Goal: Information Seeking & Learning: Learn about a topic

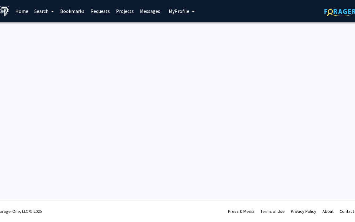
scroll to position [0, 4]
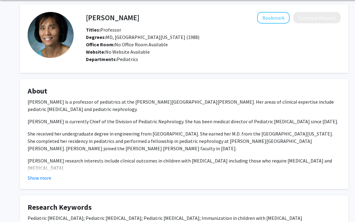
scroll to position [24, 0]
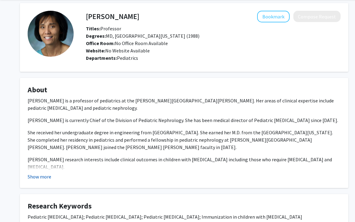
click at [37, 177] on button "Show more" at bounding box center [40, 176] width 24 height 7
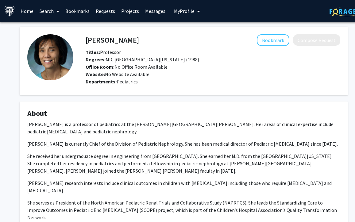
scroll to position [0, 0]
click at [275, 45] on button "Bookmark" at bounding box center [273, 40] width 33 height 12
click at [29, 12] on link "Home" at bounding box center [27, 10] width 19 height 21
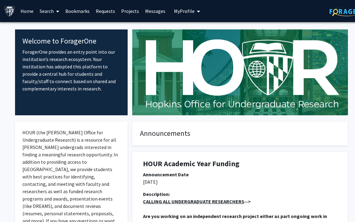
scroll to position [0, 0]
click at [57, 13] on icon at bounding box center [57, 11] width 3 height 5
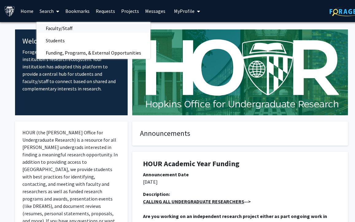
click at [59, 30] on span "Faculty/Staff" at bounding box center [59, 28] width 45 height 12
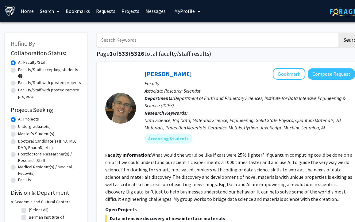
click at [139, 38] on input "Search Keywords" at bounding box center [217, 40] width 241 height 14
type input "dermatology research"
click at [351, 41] on button "Search" at bounding box center [351, 40] width 25 height 14
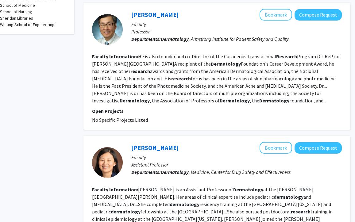
scroll to position [329, 13]
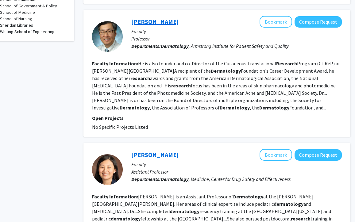
click at [150, 18] on link "[PERSON_NAME]" at bounding box center [154, 22] width 47 height 8
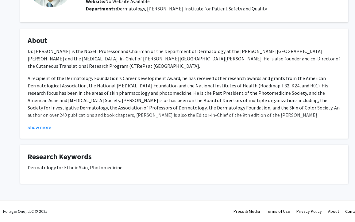
scroll to position [73, 0]
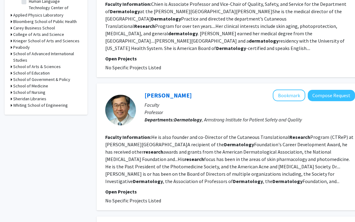
scroll to position [259, 0]
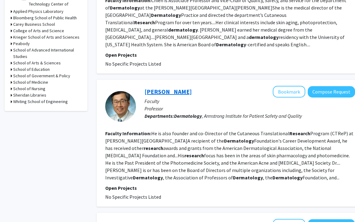
click at [160, 88] on link "[PERSON_NAME]" at bounding box center [168, 92] width 47 height 8
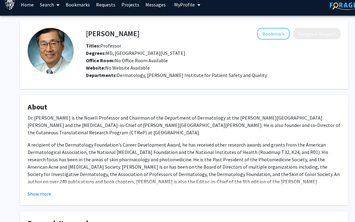
scroll to position [17, 0]
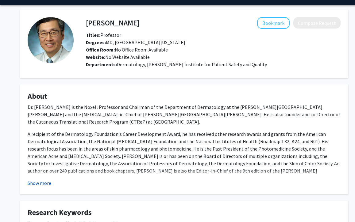
click at [38, 180] on button "Show more" at bounding box center [40, 183] width 24 height 7
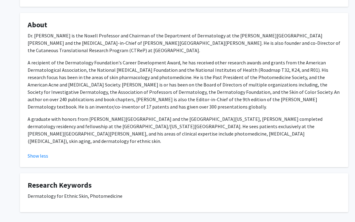
scroll to position [89, 0]
drag, startPoint x: 214, startPoint y: 43, endPoint x: 302, endPoint y: 44, distance: 87.2
click at [302, 44] on p "Dr. [PERSON_NAME] is the Noxell Professor and Chairman of the Department of Der…" at bounding box center [183, 43] width 313 height 22
copy p "Cutaneous Translational Research Program"
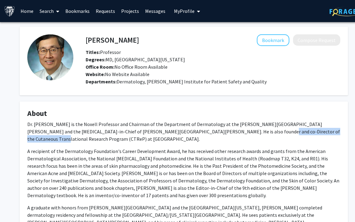
scroll to position [0, 0]
click at [271, 40] on button "Bookmark" at bounding box center [273, 40] width 33 height 12
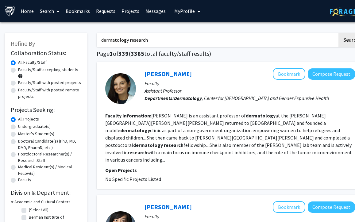
click at [118, 41] on input "dermatology research" at bounding box center [217, 40] width 241 height 14
type input "research"
click at [351, 41] on button "Search" at bounding box center [351, 40] width 25 height 14
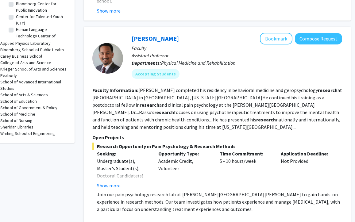
scroll to position [235, 13]
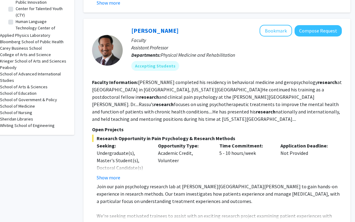
click at [200, 82] on fg-read-more "[PERSON_NAME] completed his residency in behavioral medicine and geropsychology…" at bounding box center [217, 100] width 250 height 43
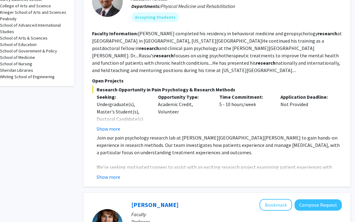
scroll to position [285, 13]
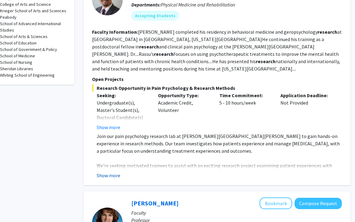
click at [111, 176] on button "Show more" at bounding box center [109, 175] width 24 height 7
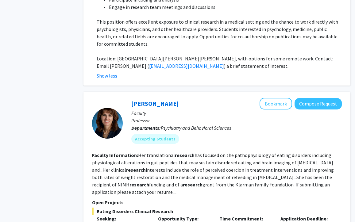
scroll to position [501, 13]
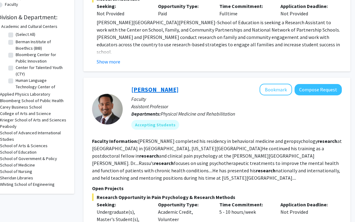
click at [150, 88] on link "[PERSON_NAME]" at bounding box center [154, 90] width 47 height 8
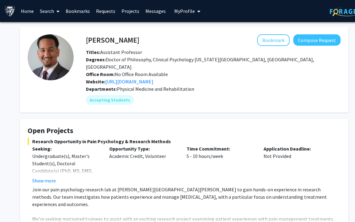
scroll to position [34, 0]
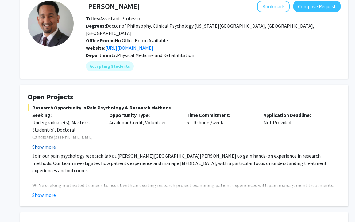
click at [48, 143] on button "Show more" at bounding box center [44, 146] width 24 height 7
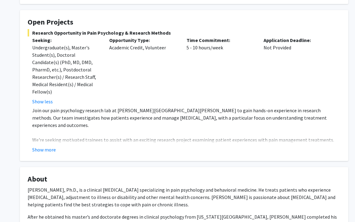
scroll to position [112, 0]
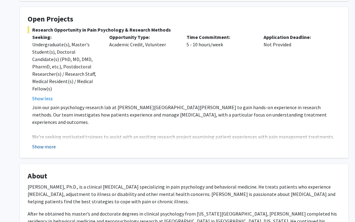
click at [45, 143] on button "Show more" at bounding box center [44, 146] width 24 height 7
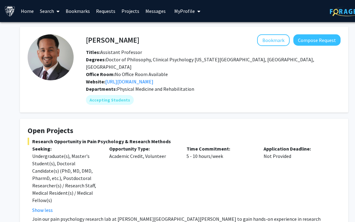
scroll to position [0, 0]
click at [270, 44] on button "Bookmark" at bounding box center [273, 40] width 33 height 12
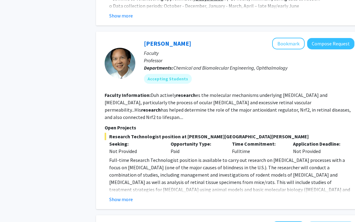
scroll to position [1774, 1]
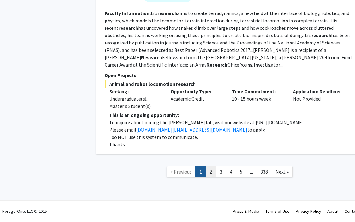
click at [212, 171] on link "2" at bounding box center [211, 172] width 10 height 11
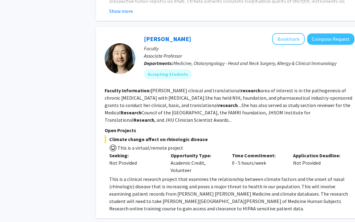
scroll to position [523, 1]
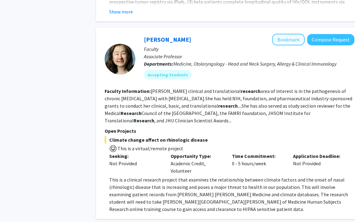
click at [287, 34] on button "Bookmark" at bounding box center [288, 40] width 33 height 12
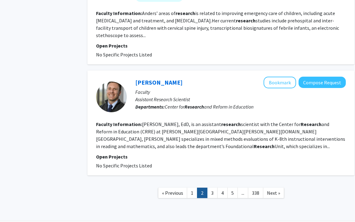
scroll to position [1431, 9]
click at [211, 188] on link "3" at bounding box center [212, 193] width 10 height 11
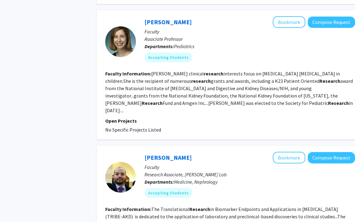
scroll to position [449, 0]
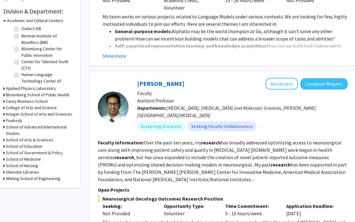
scroll to position [182, 0]
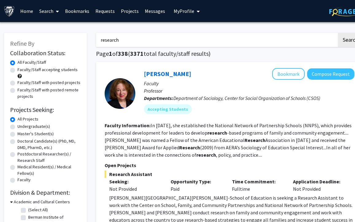
scroll to position [0, 1]
click at [84, 13] on link "Bookmarks" at bounding box center [77, 10] width 30 height 21
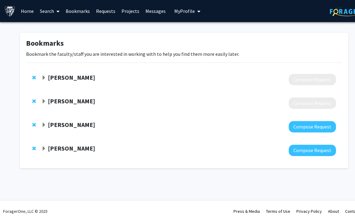
click at [51, 125] on strong "[PERSON_NAME]" at bounding box center [71, 125] width 47 height 8
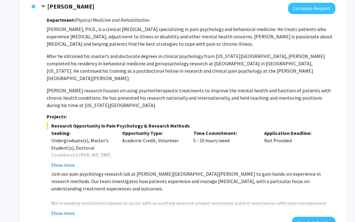
scroll to position [118, 1]
click at [70, 162] on button "Show more" at bounding box center [63, 165] width 24 height 7
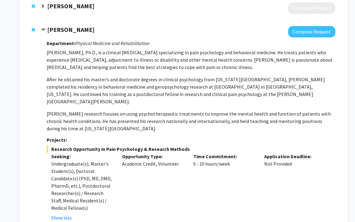
scroll to position [94, 1]
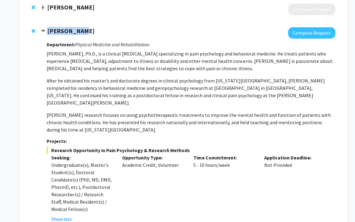
drag, startPoint x: 48, startPoint y: 30, endPoint x: 82, endPoint y: 31, distance: 34.1
click at [82, 31] on div "[PERSON_NAME]" at bounding box center [107, 31] width 133 height 8
copy strong "[PERSON_NAME]"
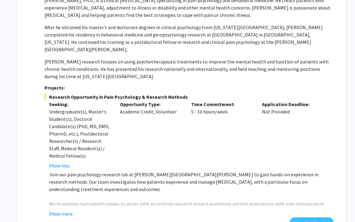
scroll to position [117, 2]
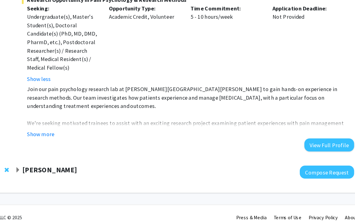
click at [46, 173] on strong "[PERSON_NAME]" at bounding box center [69, 177] width 47 height 8
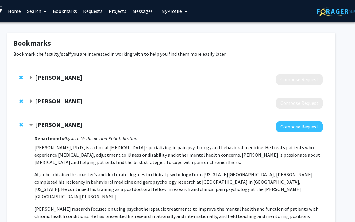
scroll to position [0, 13]
click at [32, 124] on span "Contract Fenan Rassu Bookmark" at bounding box center [31, 125] width 5 height 5
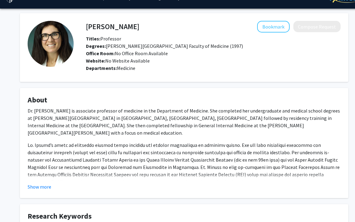
scroll to position [17, 0]
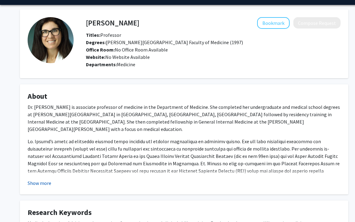
click at [41, 183] on button "Show more" at bounding box center [40, 183] width 24 height 7
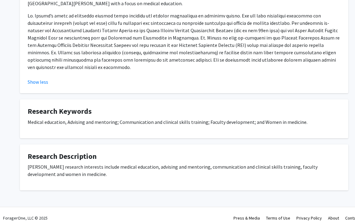
scroll to position [143, 0]
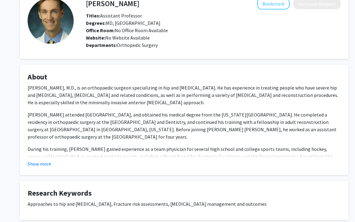
scroll to position [37, 0]
click at [39, 165] on button "Show more" at bounding box center [40, 163] width 24 height 7
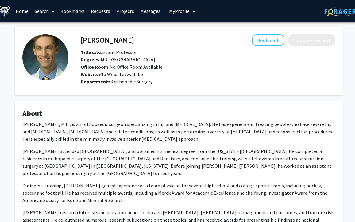
scroll to position [0, 5]
